Goal: Task Accomplishment & Management: Complete application form

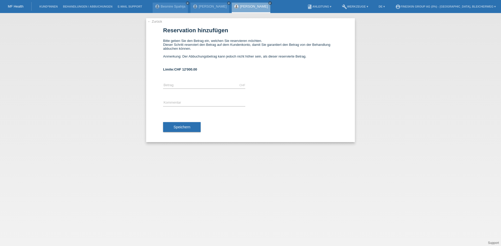
click at [14, 8] on div "MF Health" at bounding box center [16, 6] width 32 height 9
click at [19, 5] on link "MF Health" at bounding box center [16, 6] width 16 height 4
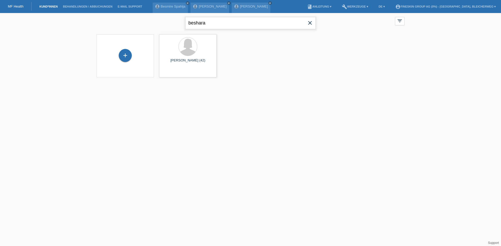
drag, startPoint x: 207, startPoint y: 27, endPoint x: 122, endPoint y: 32, distance: 84.4
click at [127, 31] on div "beshara close filter_list view_module Alle Kund*innen anzeigen star Markierte K…" at bounding box center [250, 22] width 313 height 19
type input "thomas"
drag, startPoint x: 213, startPoint y: 20, endPoint x: 59, endPoint y: 20, distance: 153.4
click at [59, 20] on div "thomas close filter_list view_module Alle Kund*innen anzeigen star Markierte Ku…" at bounding box center [250, 48] width 501 height 71
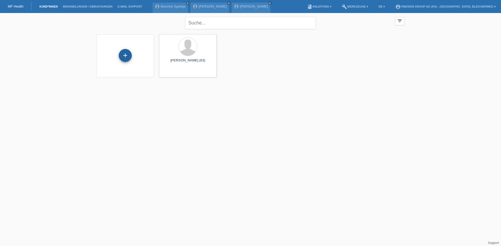
click at [129, 57] on div "+" at bounding box center [125, 55] width 13 height 13
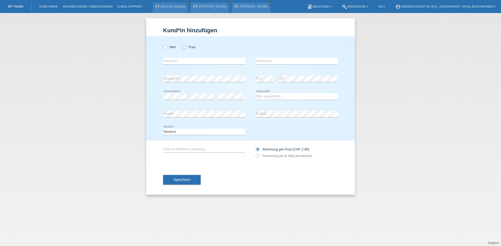
click at [181, 44] on icon at bounding box center [181, 44] width 0 height 0
click at [184, 47] on input "Frau" at bounding box center [183, 46] width 3 height 3
radio input "true"
click at [179, 62] on input "text" at bounding box center [204, 61] width 82 height 7
type input "Elizabeth"
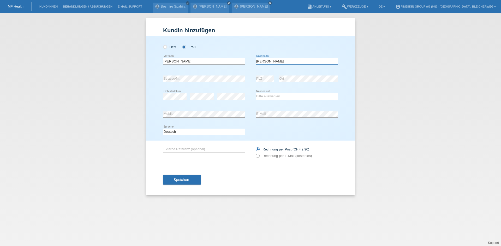
type input "Thomas"
click at [272, 99] on select "Bitte auswählen... Schweiz Deutschland Liechtenstein Österreich ------------ Af…" at bounding box center [297, 96] width 82 height 6
select select "CH"
click at [256, 93] on select "Bitte auswählen... Schweiz Deutschland Liechtenstein Österreich ------------ Af…" at bounding box center [297, 96] width 82 height 6
drag, startPoint x: 257, startPoint y: 155, endPoint x: 254, endPoint y: 159, distance: 4.6
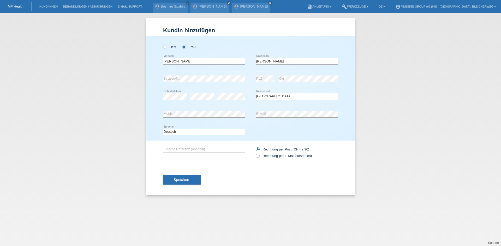
click at [255, 153] on icon at bounding box center [255, 153] width 0 height 0
click at [257, 155] on input "Rechnung per E-Mail (kostenlos)" at bounding box center [257, 157] width 3 height 7
radio input "true"
click at [184, 179] on span "Speichern" at bounding box center [181, 180] width 17 height 4
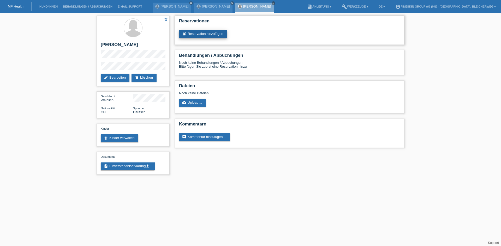
click at [220, 33] on link "post_add Reservation hinzufügen" at bounding box center [203, 34] width 48 height 8
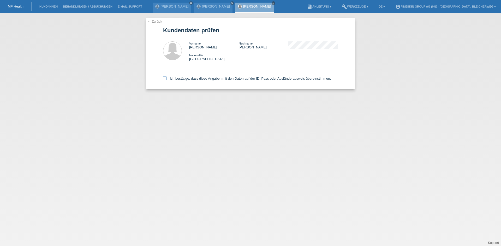
click at [163, 79] on icon at bounding box center [164, 78] width 3 height 3
click at [163, 79] on input "Ich bestätige, dass diese Angaben mit den Daten auf der ID, Pass oder Ausländer…" at bounding box center [164, 78] width 3 height 3
checkbox input "true"
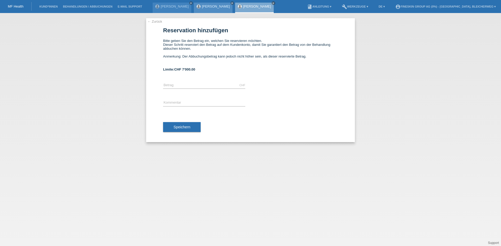
click at [208, 9] on div "[PERSON_NAME] close" at bounding box center [213, 8] width 39 height 10
click at [208, 7] on link "[PERSON_NAME]" at bounding box center [216, 6] width 28 height 4
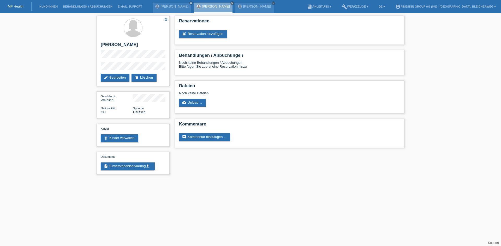
drag, startPoint x: 11, startPoint y: 7, endPoint x: 14, endPoint y: 7, distance: 2.6
click at [11, 7] on link "MF Health" at bounding box center [16, 6] width 16 height 4
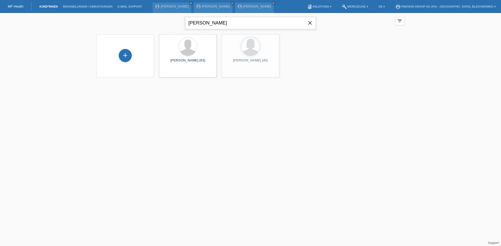
drag, startPoint x: 155, startPoint y: 24, endPoint x: 146, endPoint y: 23, distance: 8.7
click at [147, 23] on div "thomas close filter_list view_module Alle Kund*innen anzeigen star Markierte Ku…" at bounding box center [250, 22] width 313 height 19
type input "hartmann"
click at [172, 72] on span "Anzeigen" at bounding box center [174, 73] width 14 height 4
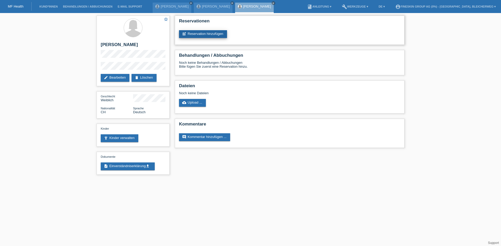
click at [200, 35] on link "post_add Reservation hinzufügen" at bounding box center [203, 34] width 48 height 8
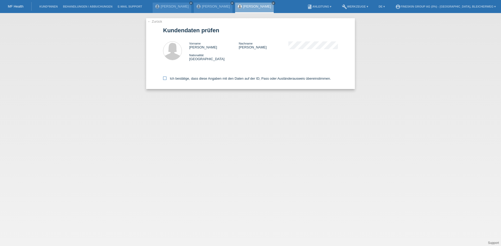
click at [163, 78] on icon at bounding box center [164, 78] width 3 height 3
click at [163, 78] on input "Ich bestätige, dass diese Angaben mit den Daten auf der ID, Pass oder Ausländer…" at bounding box center [164, 78] width 3 height 3
checkbox input "true"
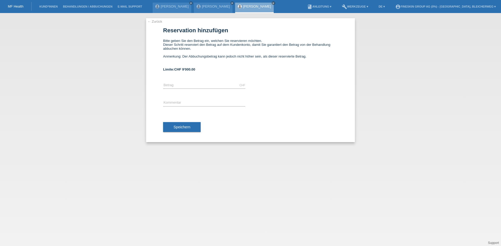
click at [44, 4] on li "Kund*innen" at bounding box center [48, 6] width 23 height 13
click at [50, 6] on link "Kund*innen" at bounding box center [48, 6] width 23 height 3
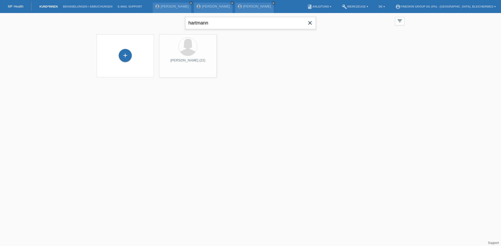
drag, startPoint x: 170, startPoint y: 27, endPoint x: 164, endPoint y: 28, distance: 6.2
click at [168, 27] on div "hartmann close filter_list view_module Alle Kund*innen anzeigen star Markierte …" at bounding box center [250, 22] width 313 height 19
drag, startPoint x: 209, startPoint y: 22, endPoint x: 130, endPoint y: 21, distance: 79.3
click at [130, 21] on div "fabiano close filter_list view_module Alle Kund*innen anzeigen star Markierte K…" at bounding box center [250, 22] width 313 height 19
type input "beck"
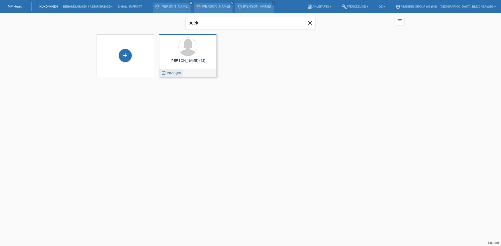
click at [174, 73] on span "Anzeigen" at bounding box center [174, 73] width 14 height 4
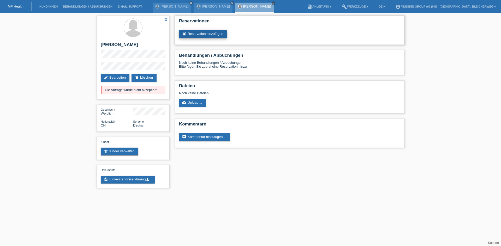
click at [199, 33] on link "post_add Reservation hinzufügen" at bounding box center [203, 34] width 48 height 8
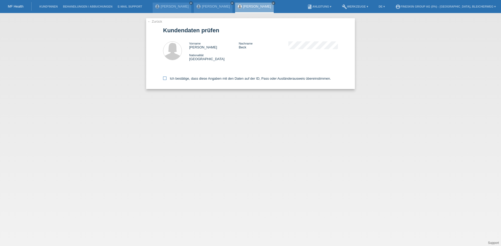
click at [164, 77] on icon at bounding box center [164, 78] width 3 height 3
click at [164, 77] on input "Ich bestätige, dass diese Angaben mit den Daten auf der ID, Pass oder Ausländer…" at bounding box center [164, 78] width 3 height 3
checkbox input "true"
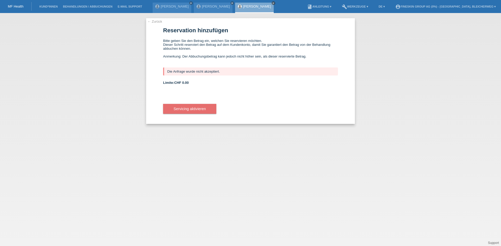
click at [272, 4] on icon "close" at bounding box center [273, 3] width 3 height 3
click at [231, 3] on icon "close" at bounding box center [232, 3] width 3 height 3
click at [190, 3] on icon "close" at bounding box center [191, 3] width 3 height 3
